Goal: Information Seeking & Learning: Check status

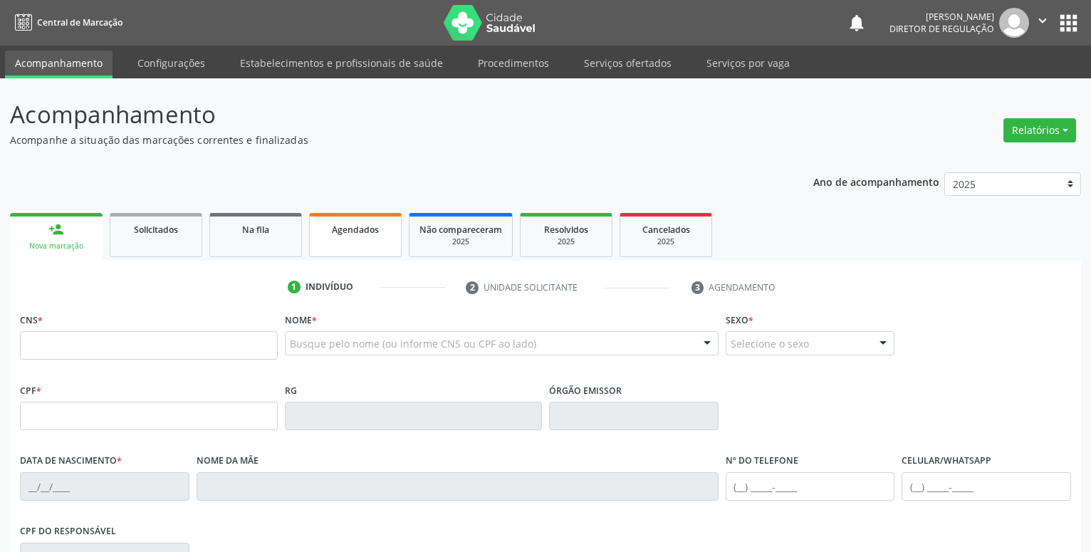
click at [368, 229] on span "Agendados" at bounding box center [355, 230] width 47 height 12
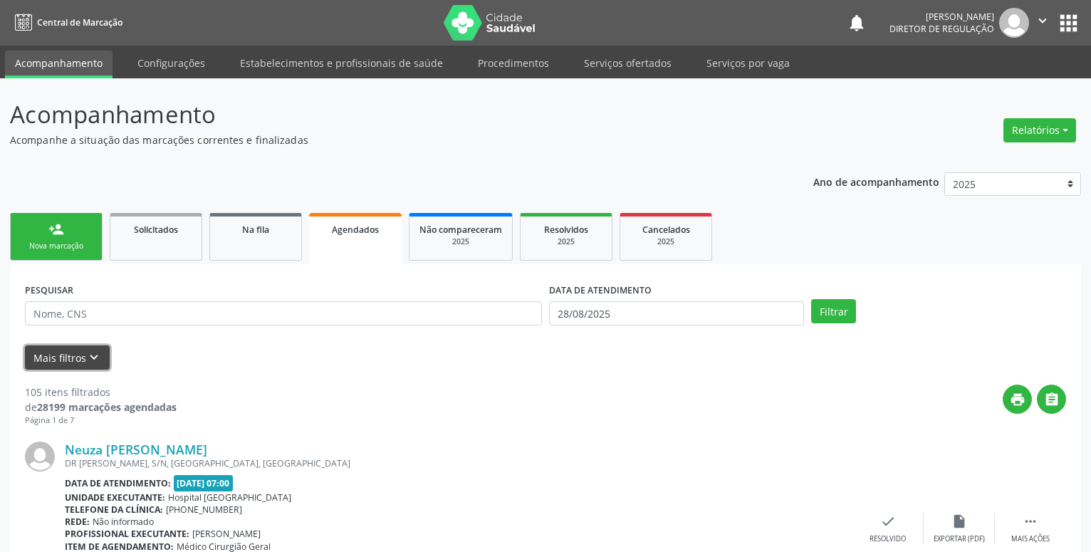
click at [86, 361] on icon "keyboard_arrow_down" at bounding box center [94, 358] width 16 height 16
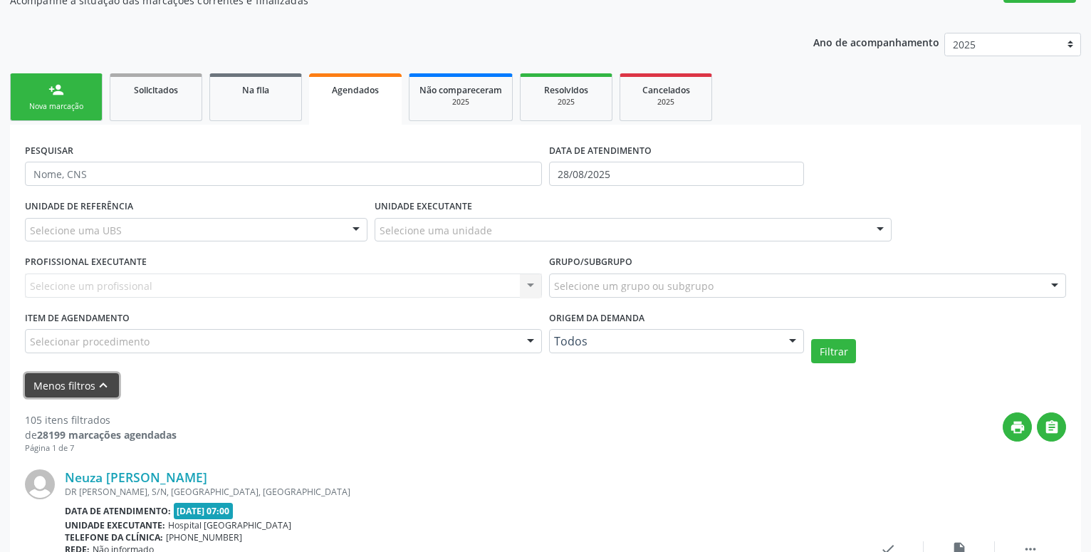
scroll to position [145, 0]
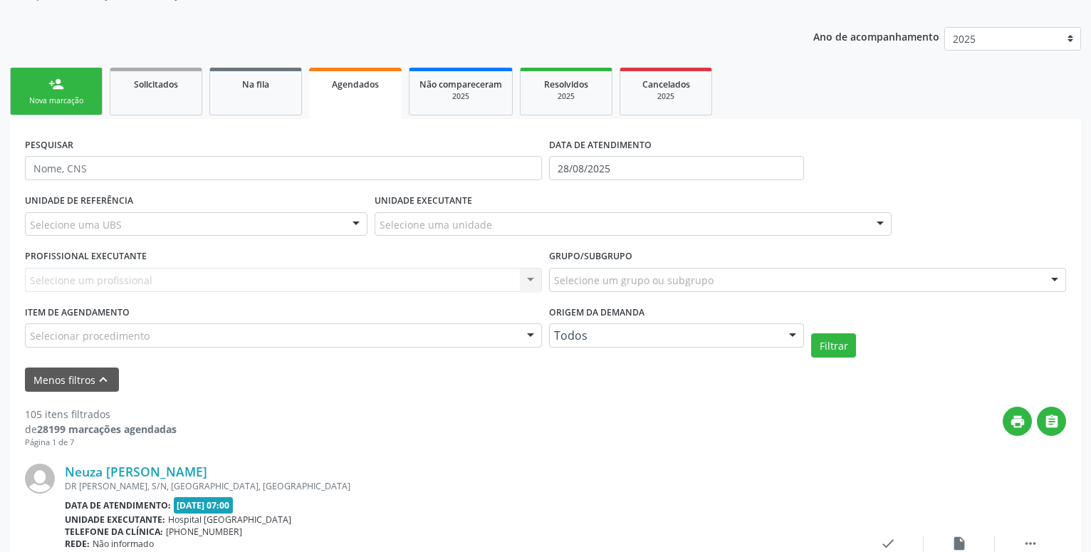
click at [128, 283] on div "Selecione um profissional Nenhum resultado encontrado para: " " Não há nenhuma …" at bounding box center [283, 280] width 517 height 24
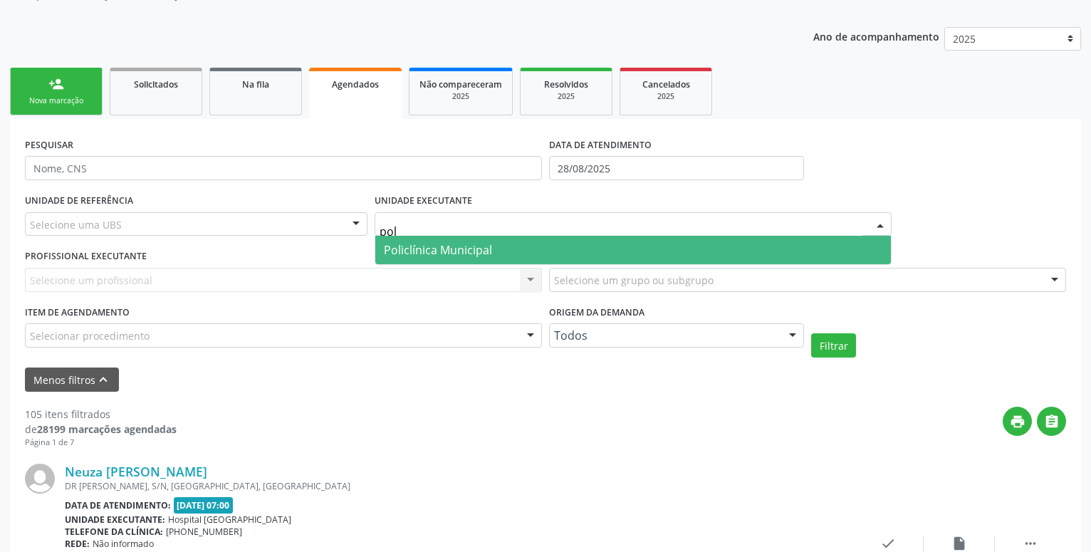
type input "poli"
click at [583, 252] on span "Policlínica Municipal" at bounding box center [633, 250] width 516 height 28
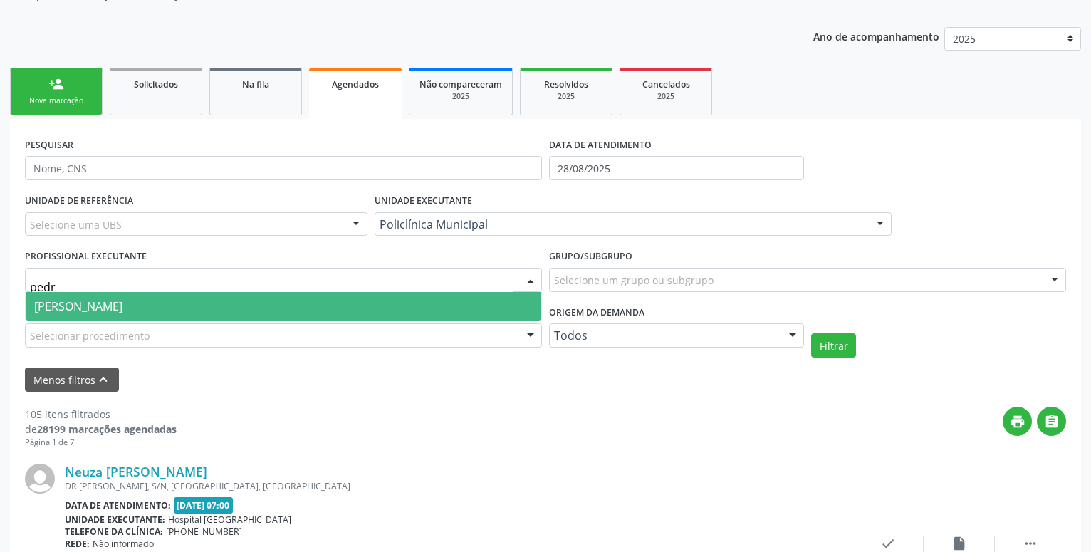
click at [123, 306] on span "[PERSON_NAME]" at bounding box center [78, 306] width 88 height 16
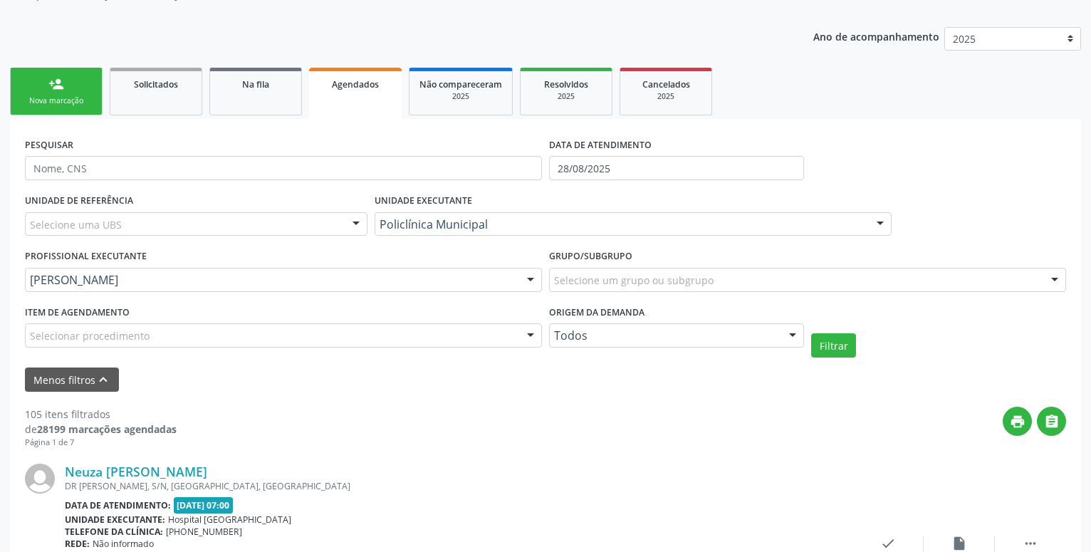
click at [481, 442] on div "print " at bounding box center [622, 428] width 890 height 42
click at [844, 345] on button "Filtrar" at bounding box center [833, 345] width 45 height 24
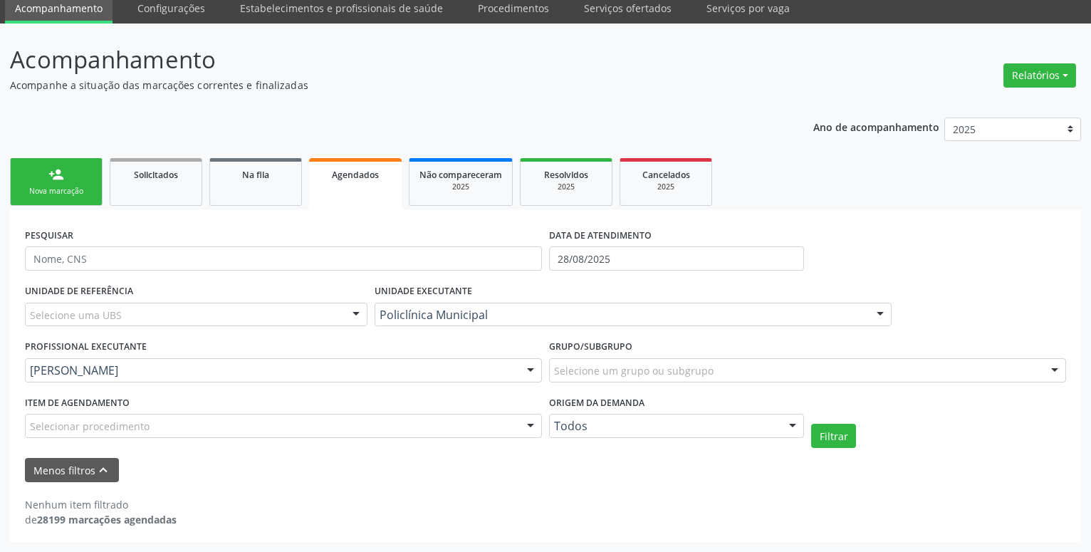
scroll to position [55, 0]
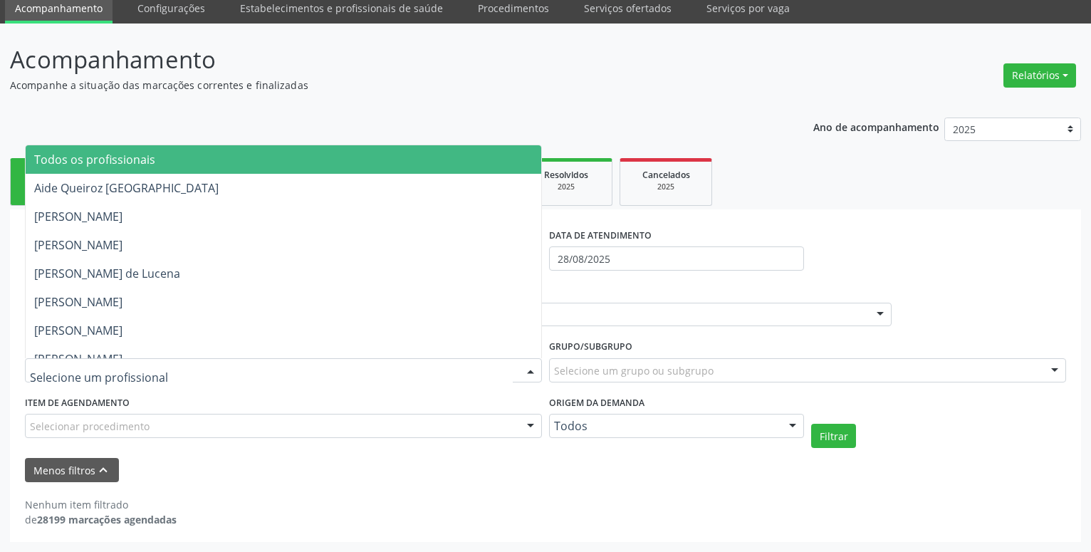
click at [529, 368] on div at bounding box center [530, 371] width 21 height 24
click at [105, 170] on span "Todos os profissionais" at bounding box center [284, 159] width 516 height 28
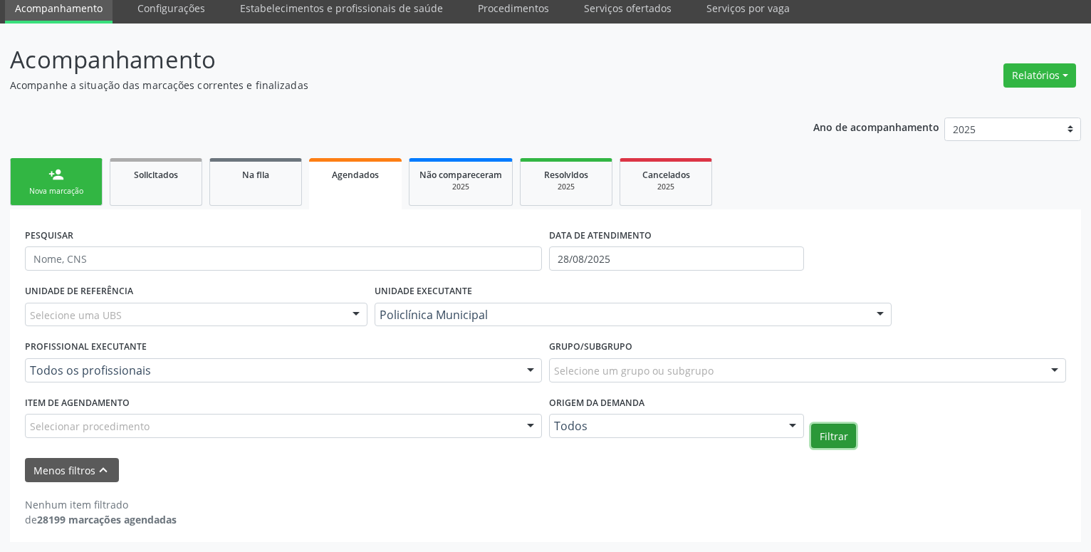
click at [833, 434] on button "Filtrar" at bounding box center [833, 436] width 45 height 24
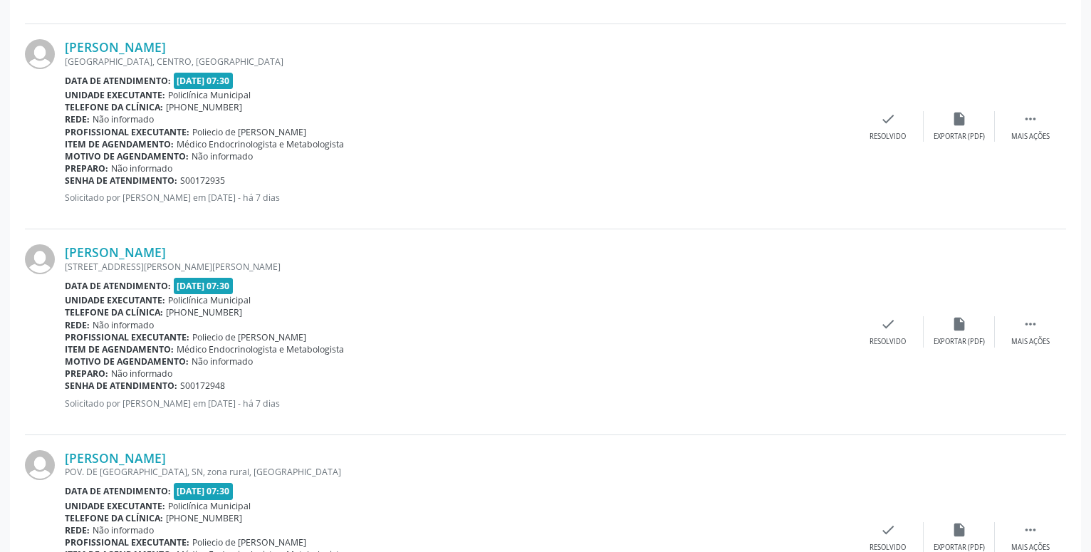
scroll to position [3186, 0]
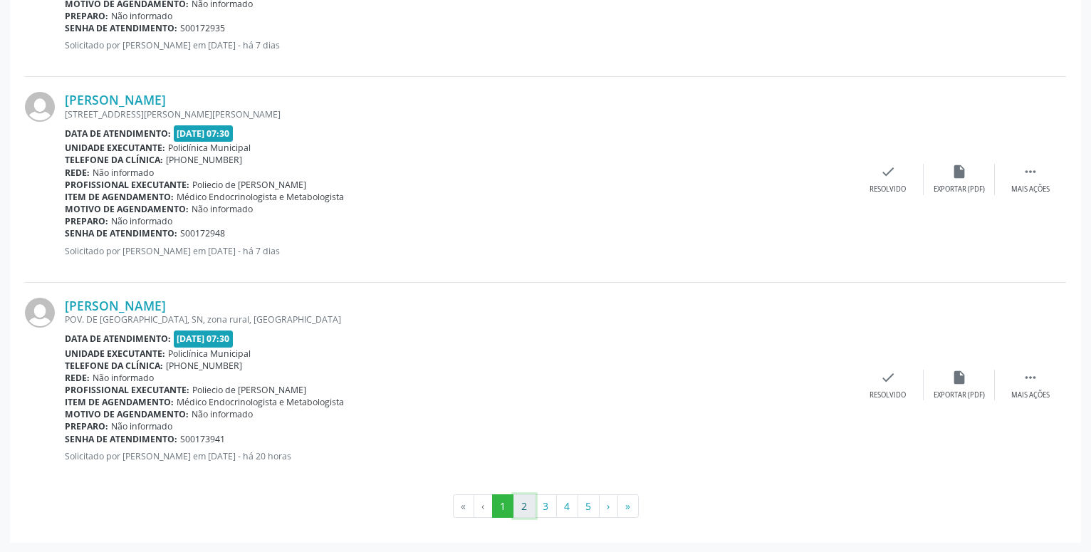
click at [524, 506] on button "2" at bounding box center [525, 506] width 22 height 24
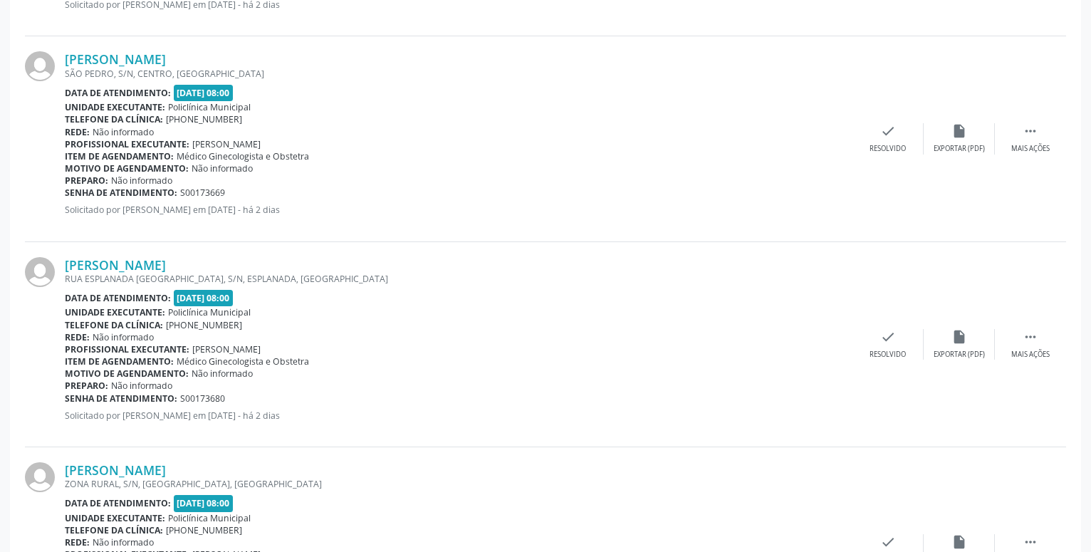
scroll to position [3199, 0]
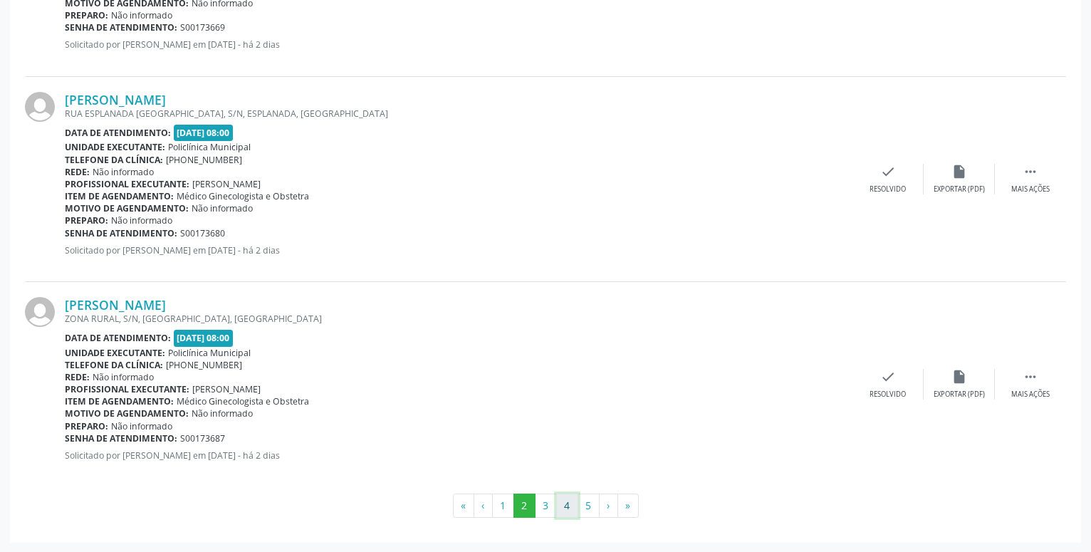
click at [566, 503] on button "4" at bounding box center [567, 506] width 22 height 24
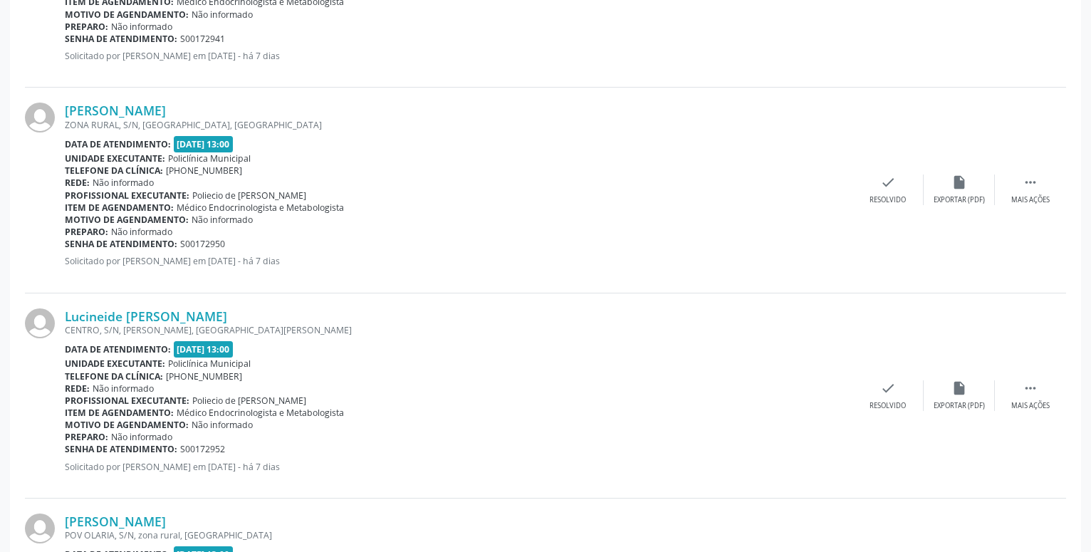
scroll to position [3211, 0]
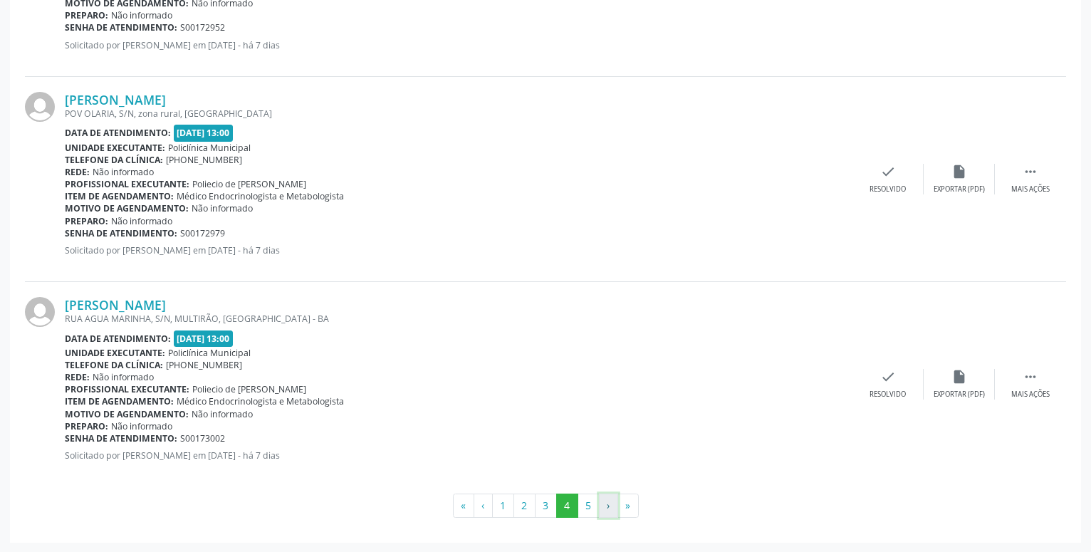
click at [608, 505] on button "›" at bounding box center [608, 506] width 19 height 24
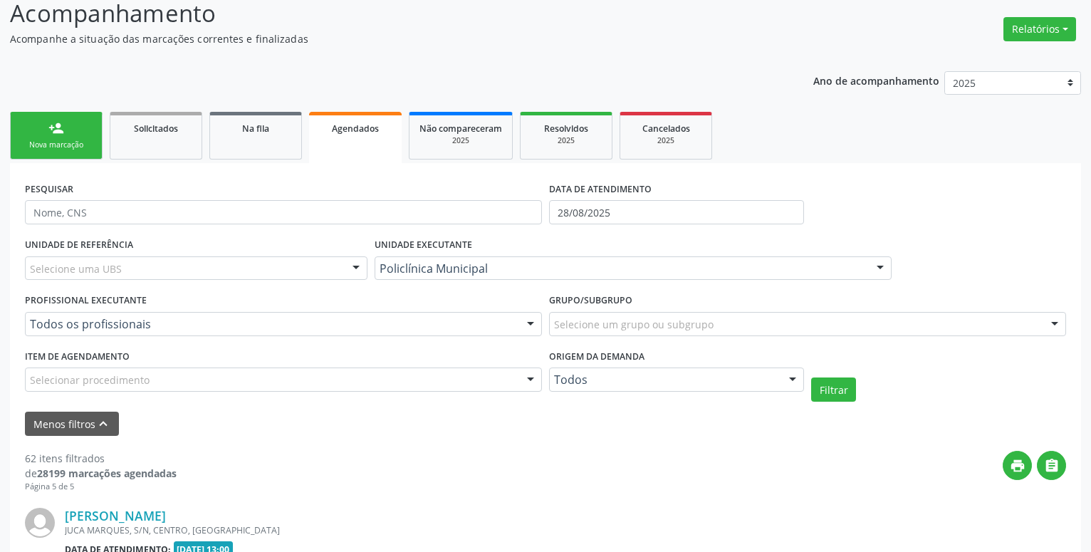
scroll to position [518, 0]
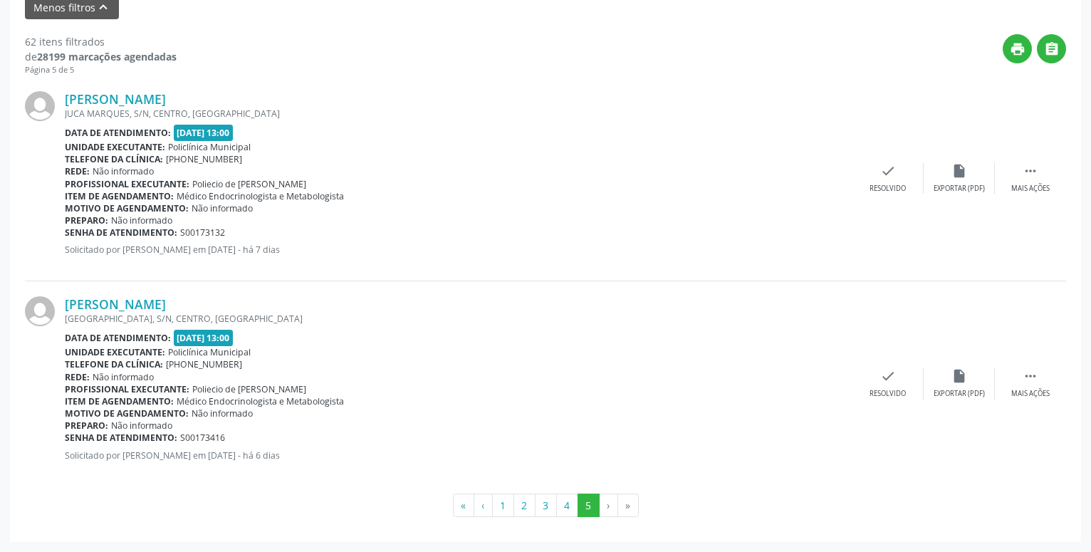
click at [626, 506] on li "»" at bounding box center [628, 506] width 21 height 24
click at [562, 507] on button "4" at bounding box center [567, 506] width 22 height 24
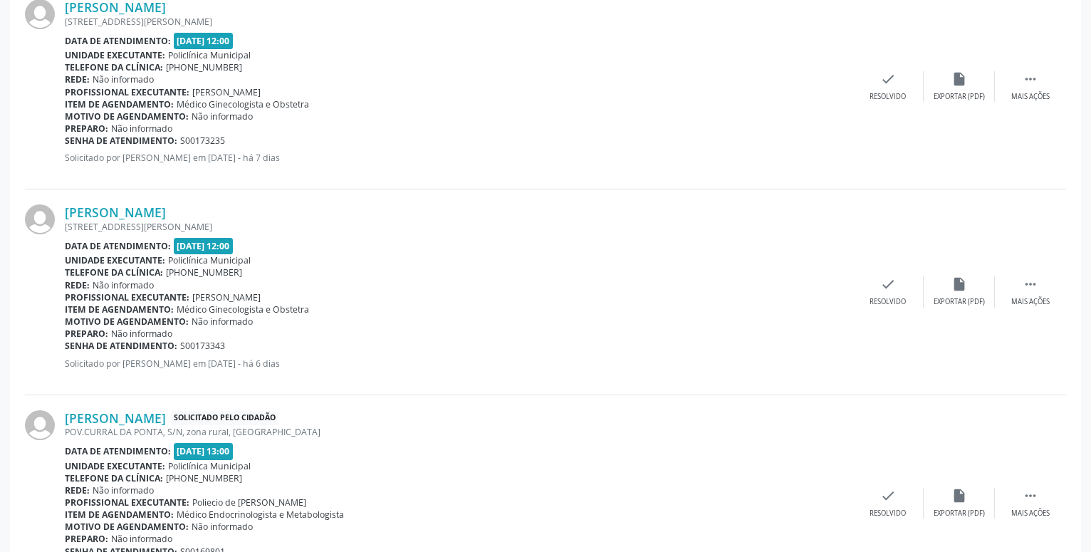
scroll to position [0, 0]
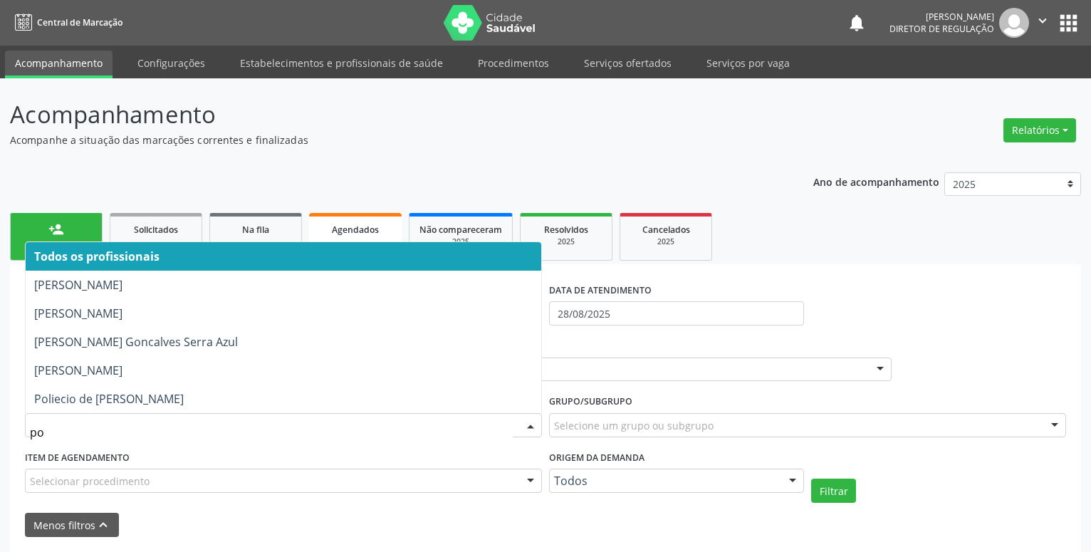
type input "pol"
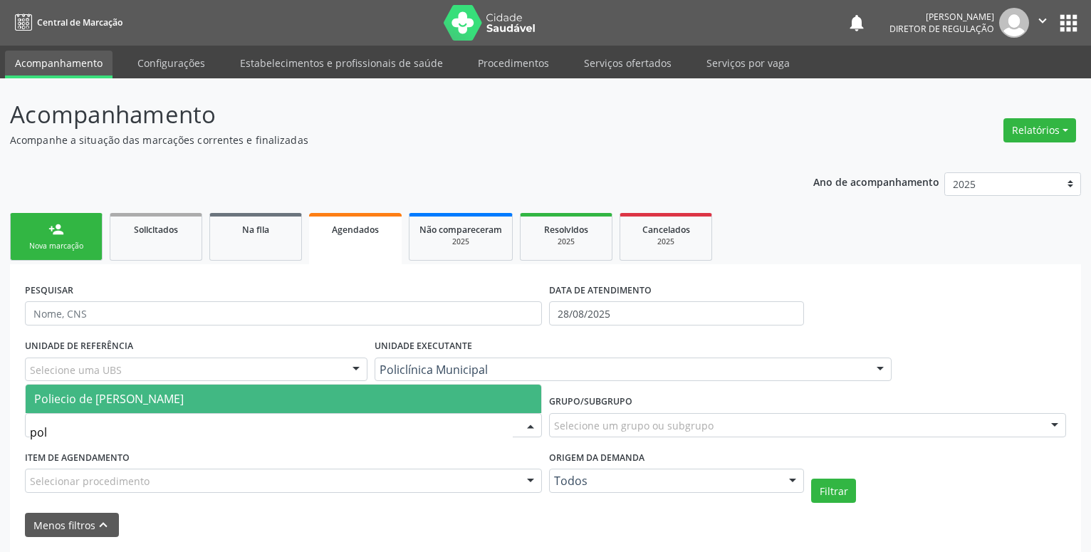
click at [164, 403] on span "Poliecio de [PERSON_NAME]" at bounding box center [109, 399] width 150 height 16
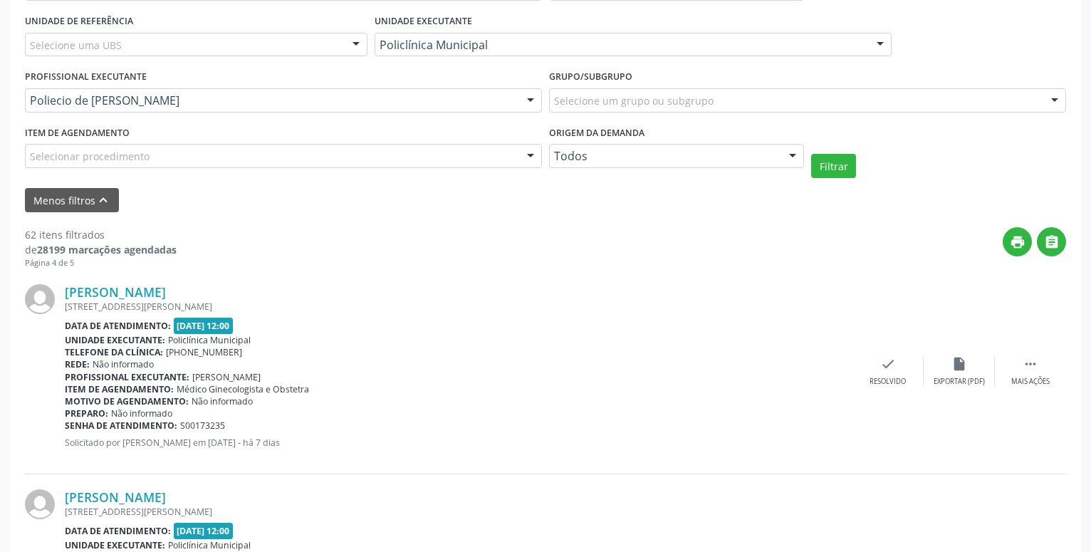
scroll to position [363, 0]
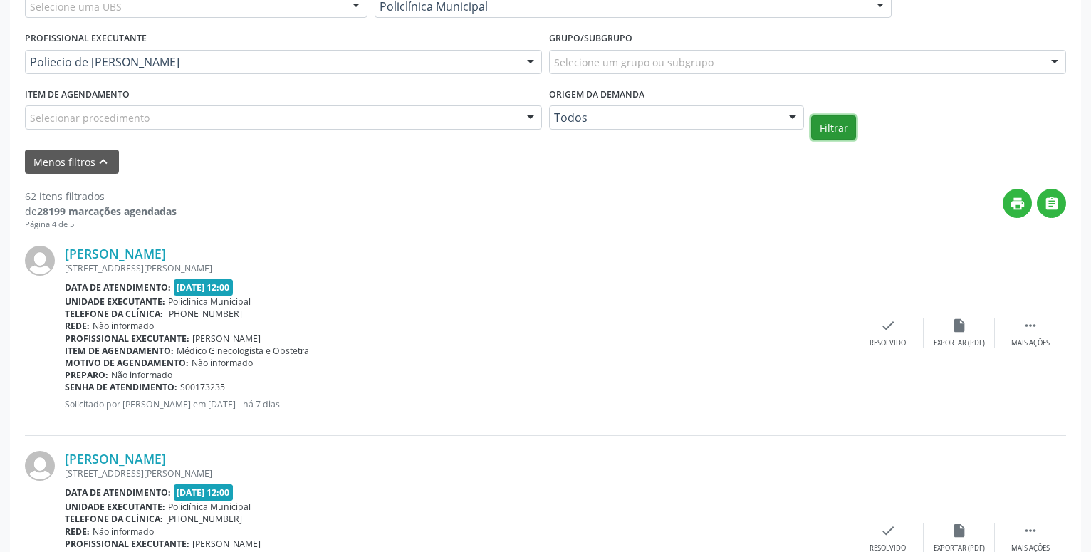
click at [846, 127] on button "Filtrar" at bounding box center [833, 127] width 45 height 24
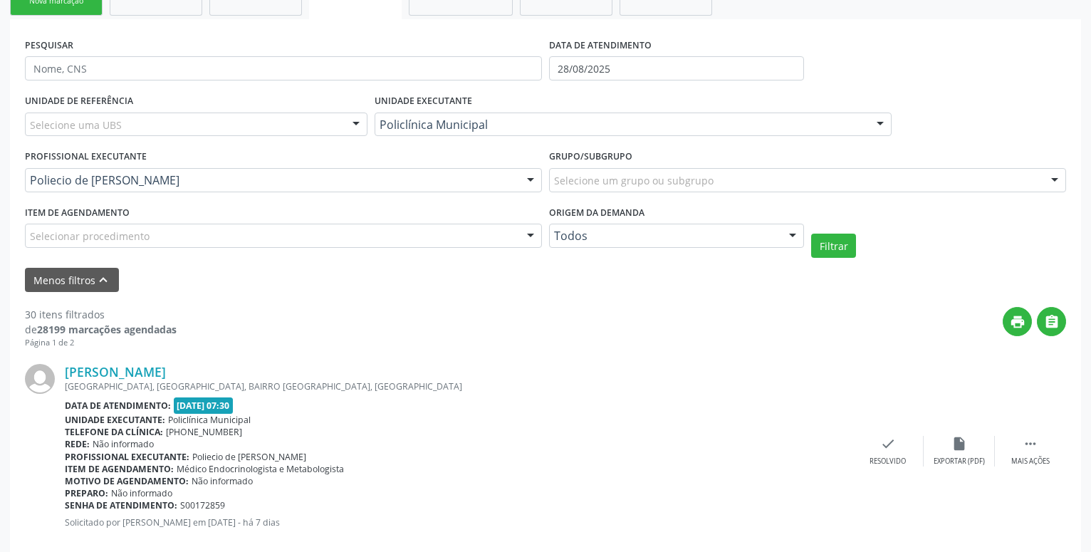
scroll to position [246, 0]
